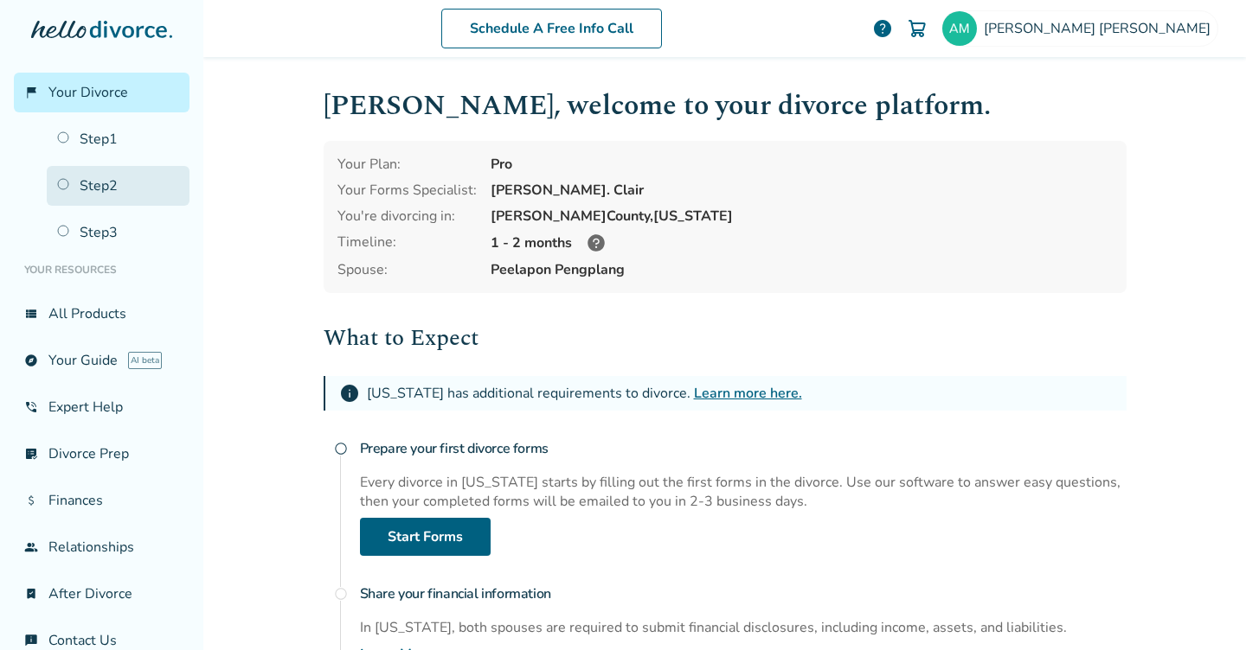
click at [136, 183] on link "Step 2" at bounding box center [118, 186] width 143 height 40
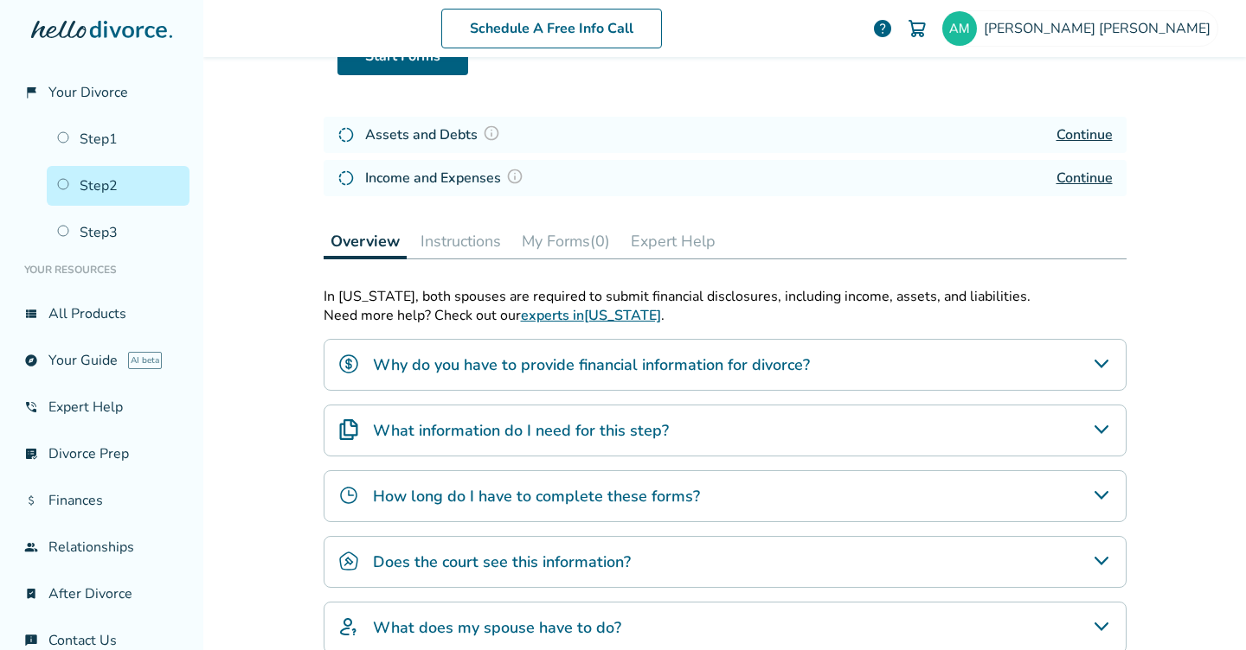
scroll to position [136, 0]
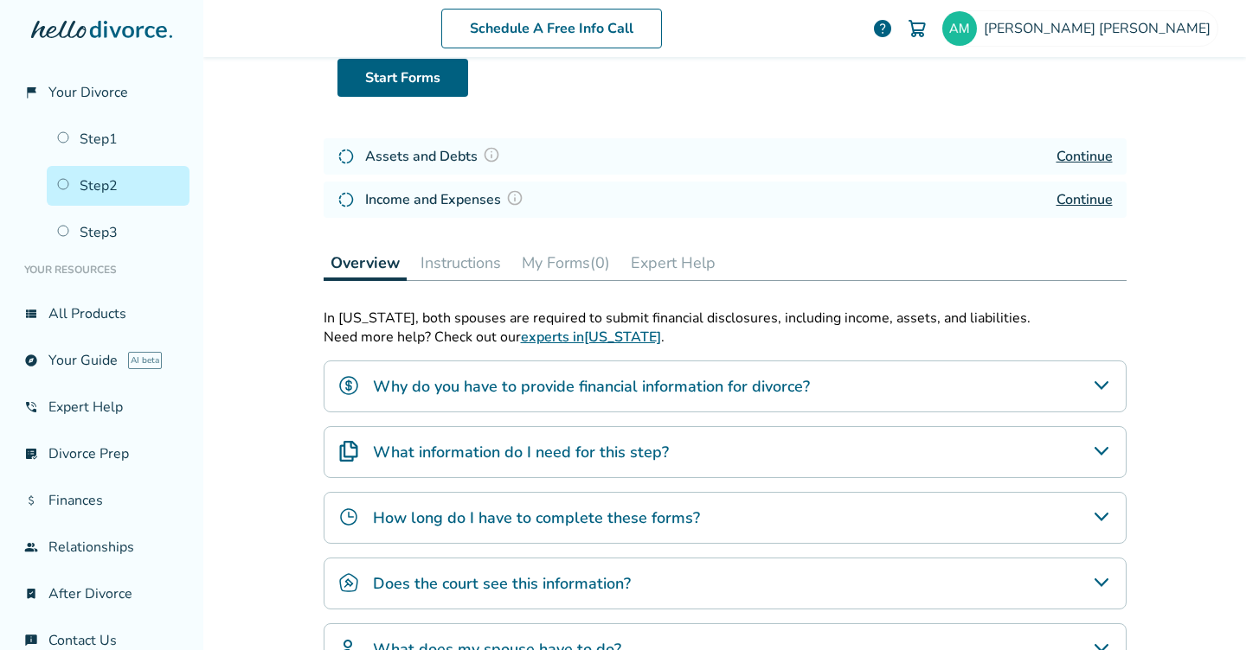
click at [1080, 199] on link "Continue" at bounding box center [1084, 199] width 56 height 19
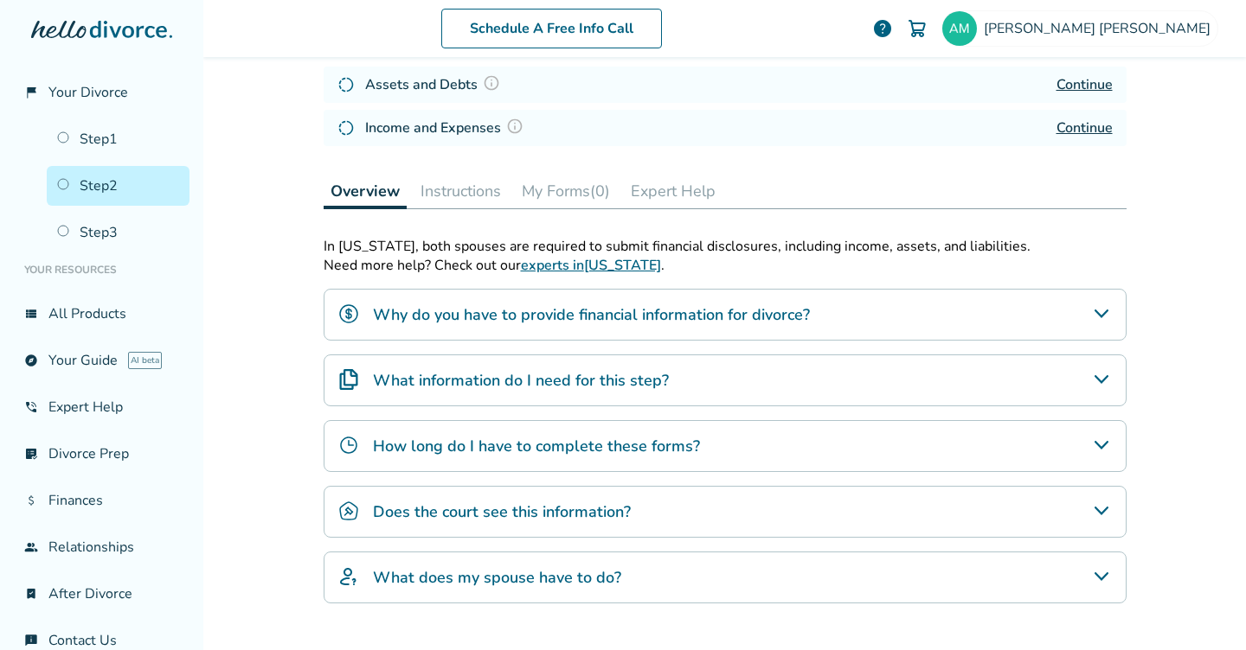
scroll to position [215, 0]
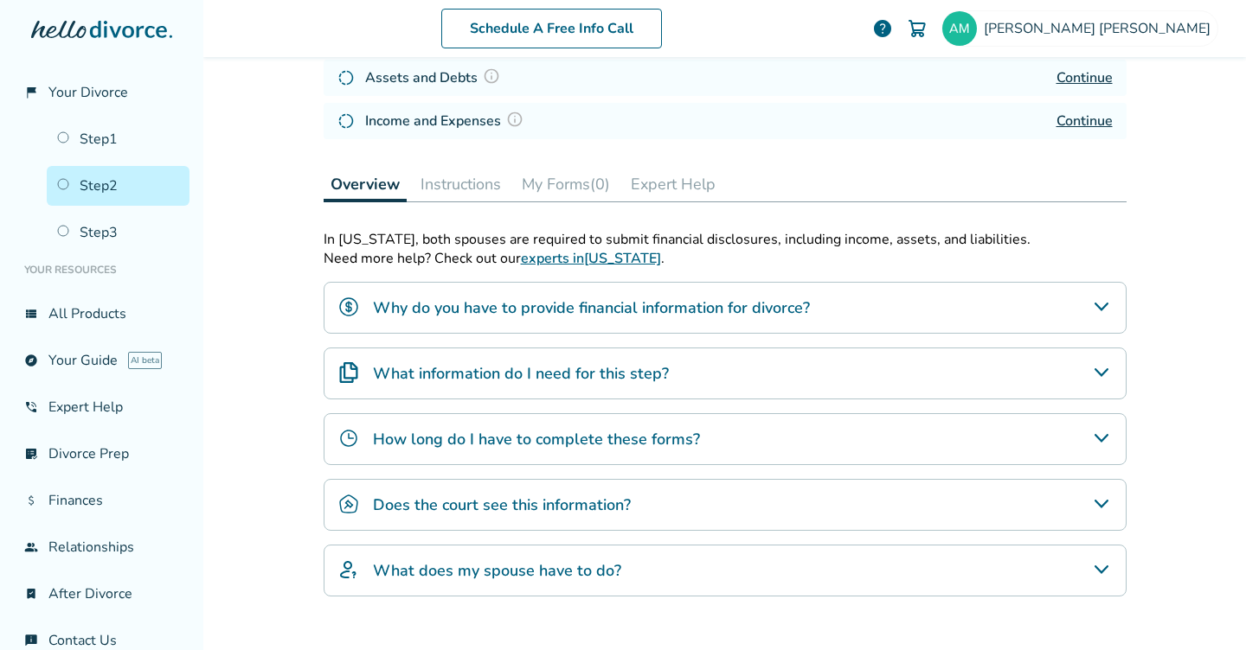
click at [570, 367] on h4 "What information do I need for this step?" at bounding box center [521, 373] width 296 height 22
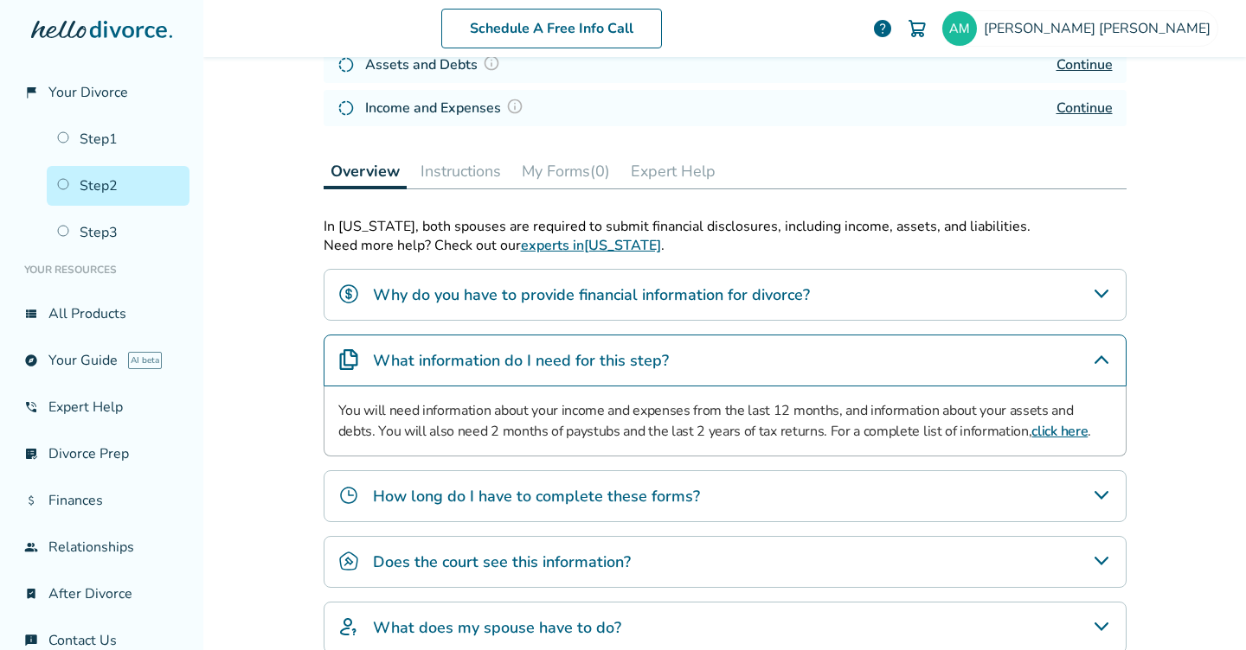
scroll to position [230, 0]
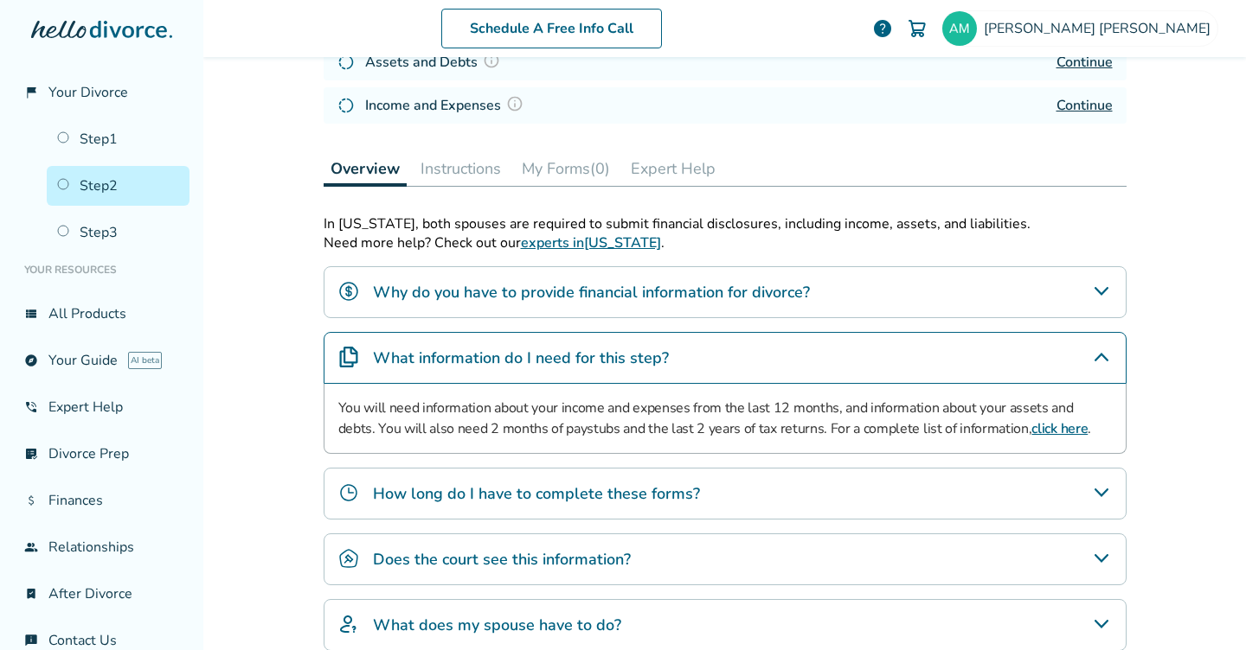
click at [1031, 426] on link "click here" at bounding box center [1059, 429] width 56 height 19
